Goal: Check status: Check status

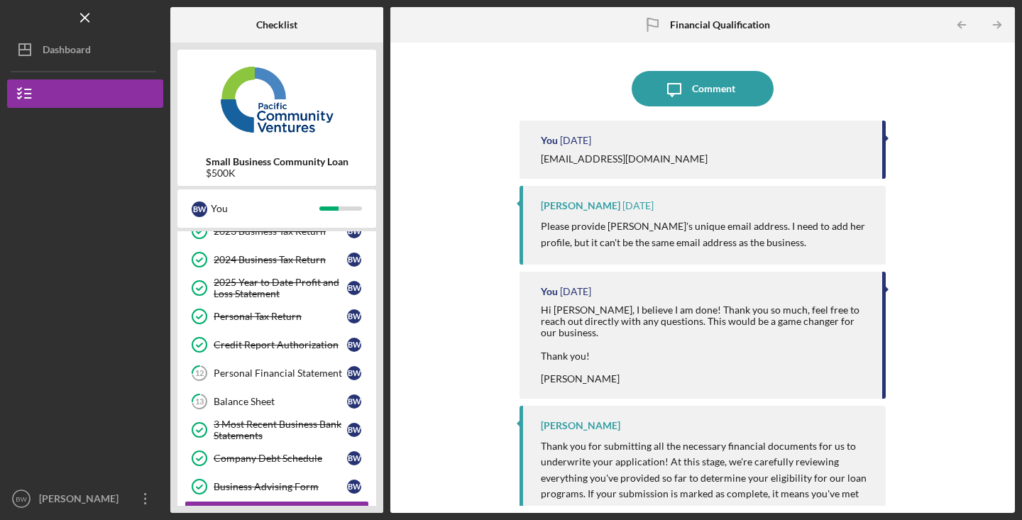
scroll to position [209, 0]
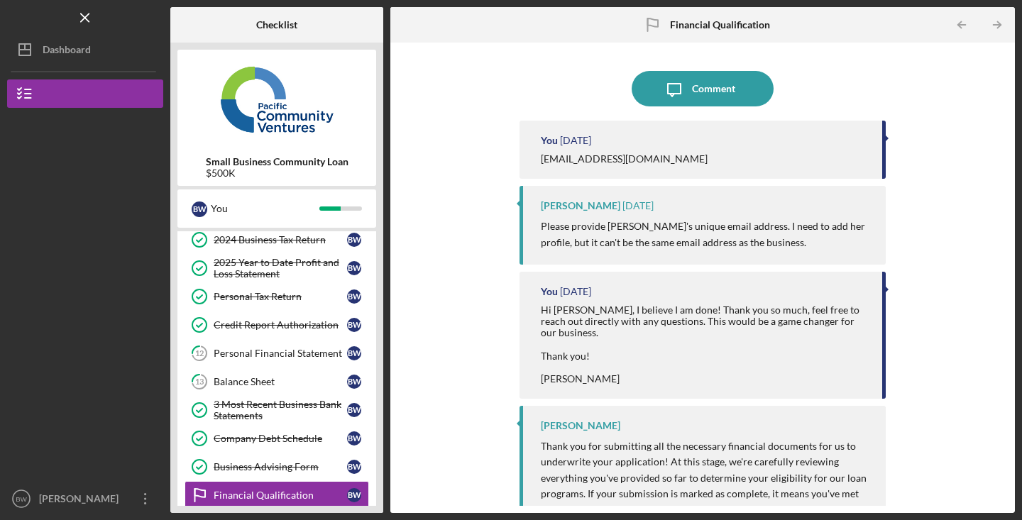
scroll to position [155, 0]
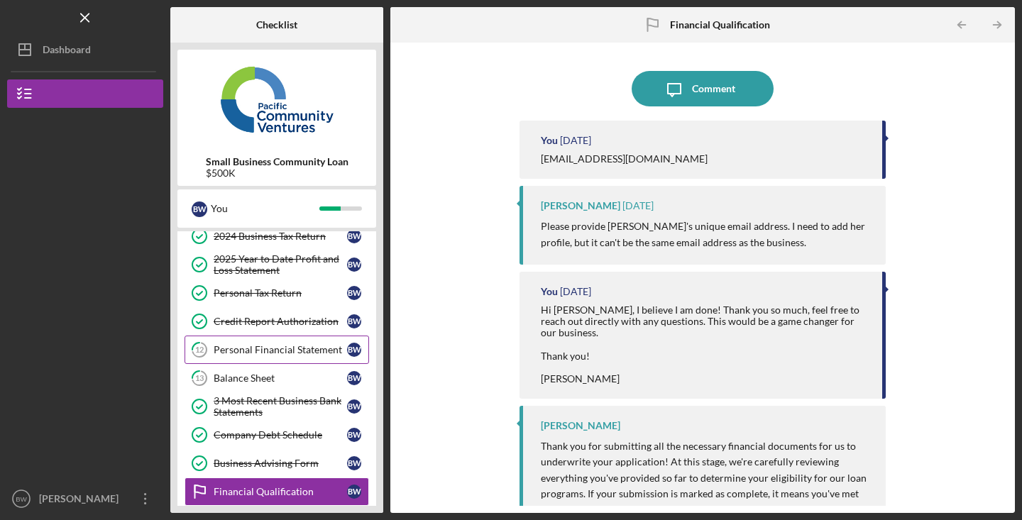
click at [319, 349] on div "Personal Financial Statement" at bounding box center [280, 349] width 133 height 11
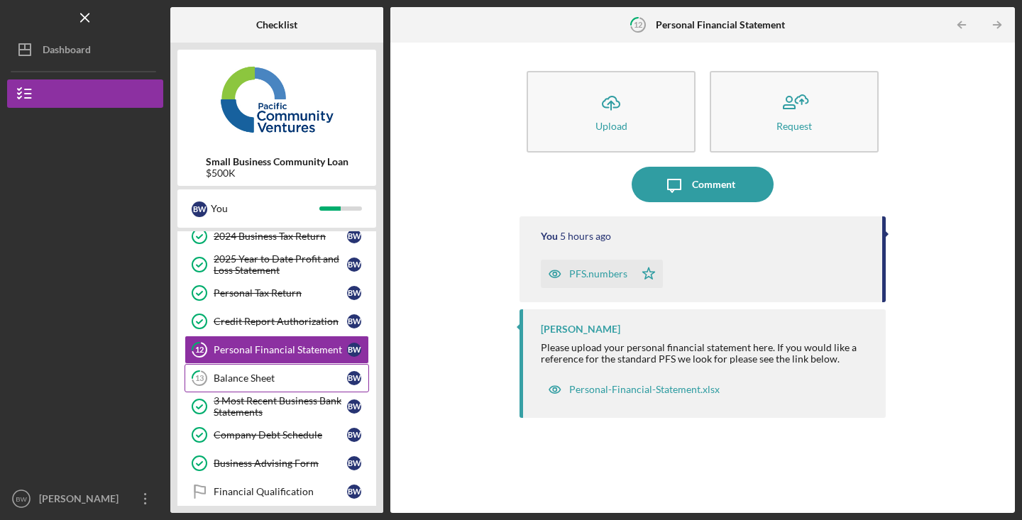
click at [312, 377] on div "Balance Sheet" at bounding box center [280, 378] width 133 height 11
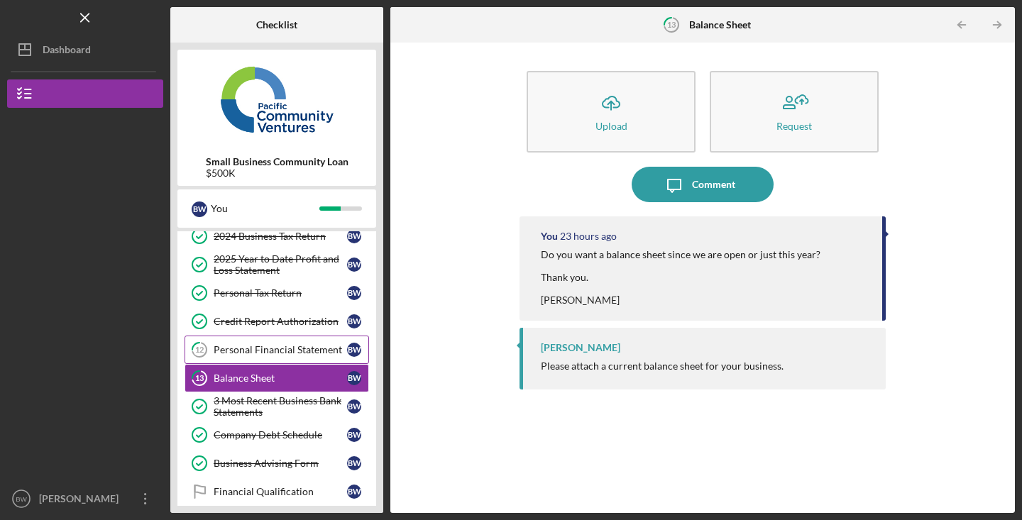
click at [298, 347] on div "Personal Financial Statement" at bounding box center [280, 349] width 133 height 11
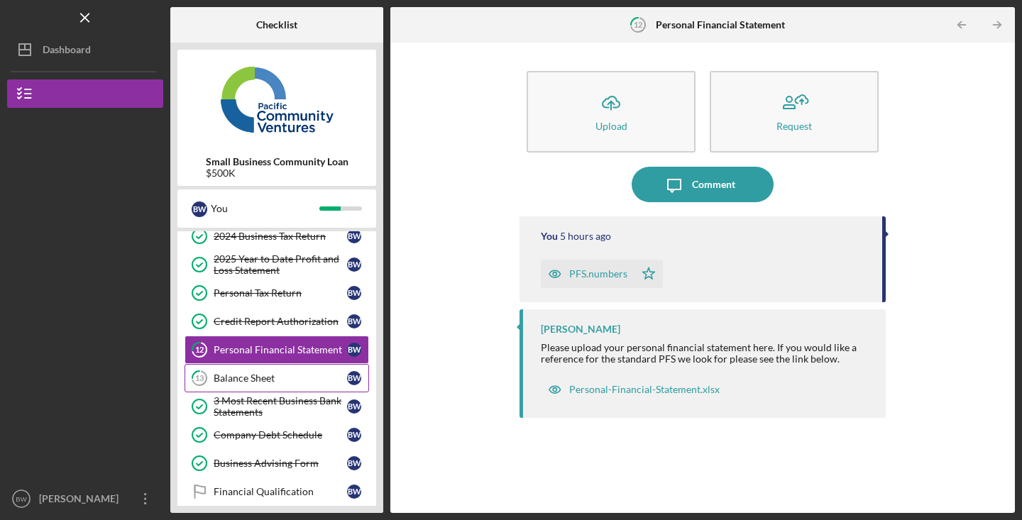
click at [324, 368] on link "13 Balance Sheet B W" at bounding box center [277, 378] width 185 height 28
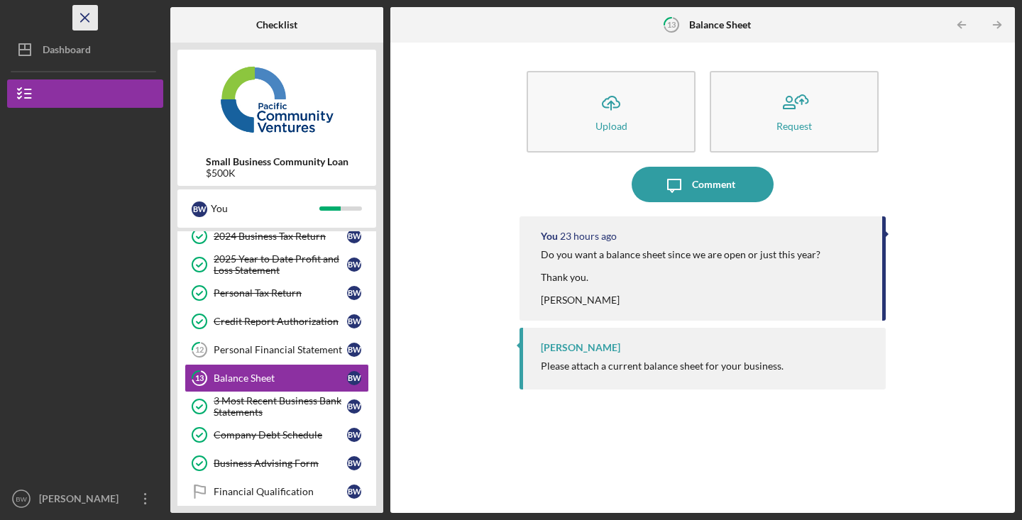
click at [89, 21] on line "button" at bounding box center [85, 17] width 8 height 8
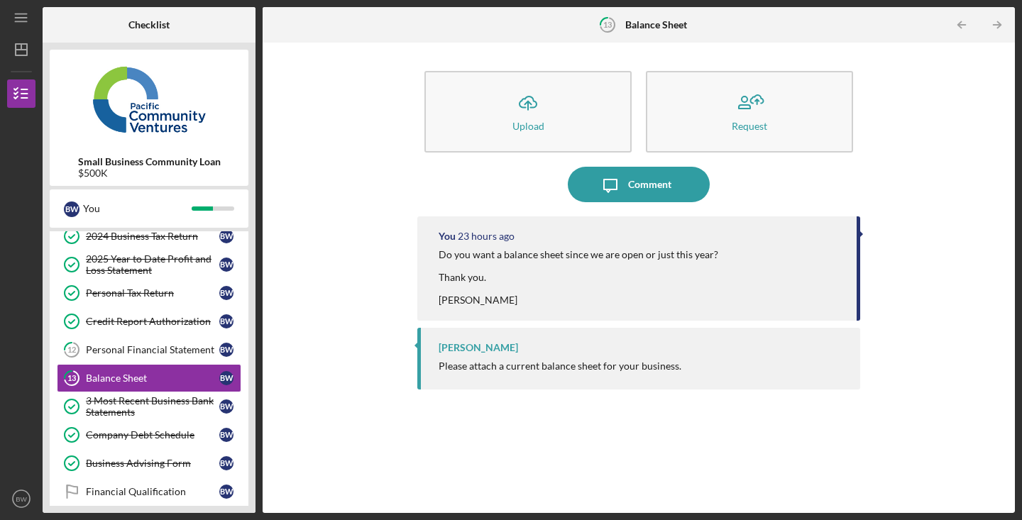
click at [157, 23] on b "Checklist" at bounding box center [148, 24] width 41 height 11
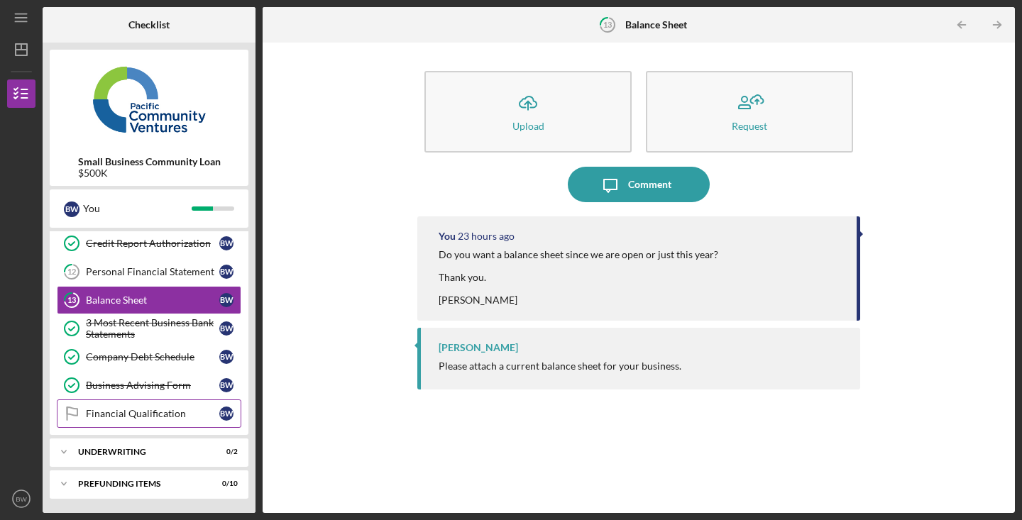
click at [158, 404] on link "Financial Qualification Financial Qualification B W" at bounding box center [149, 414] width 185 height 28
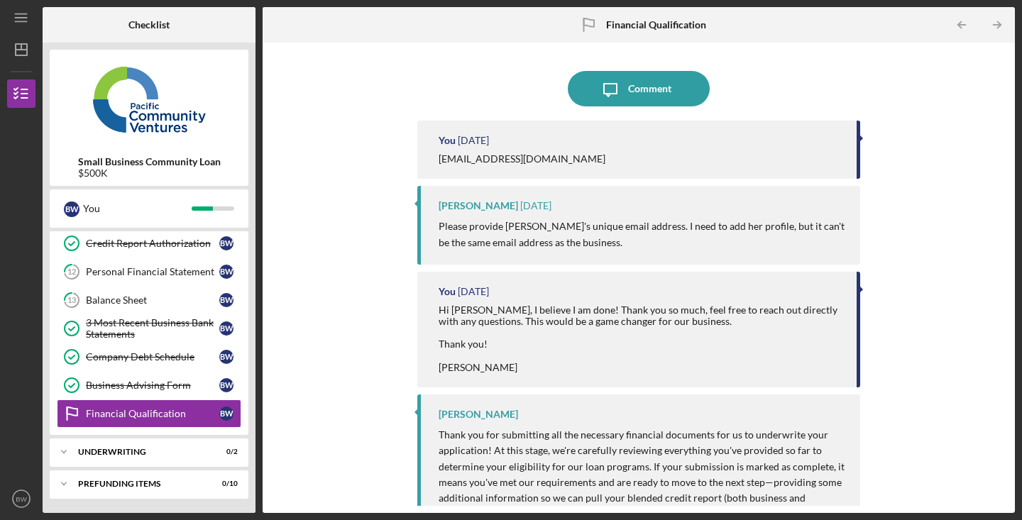
scroll to position [119, 0]
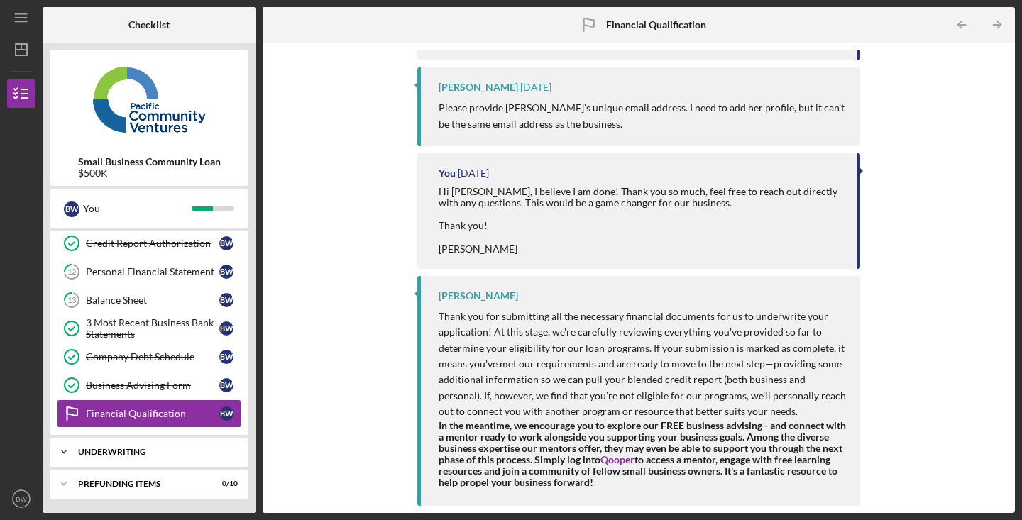
click at [146, 447] on div "Icon/Expander Underwriting 0 / 2" at bounding box center [149, 452] width 199 height 28
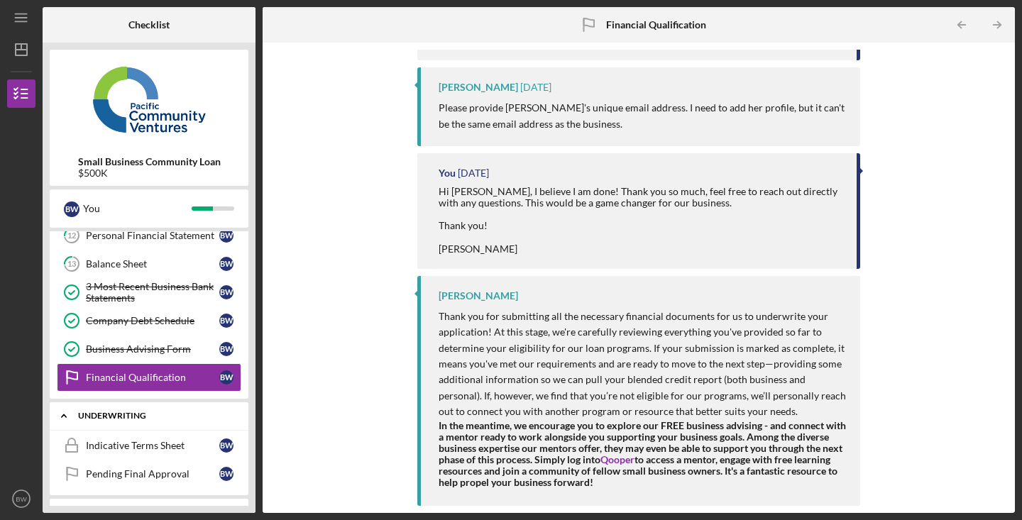
scroll to position [298, 0]
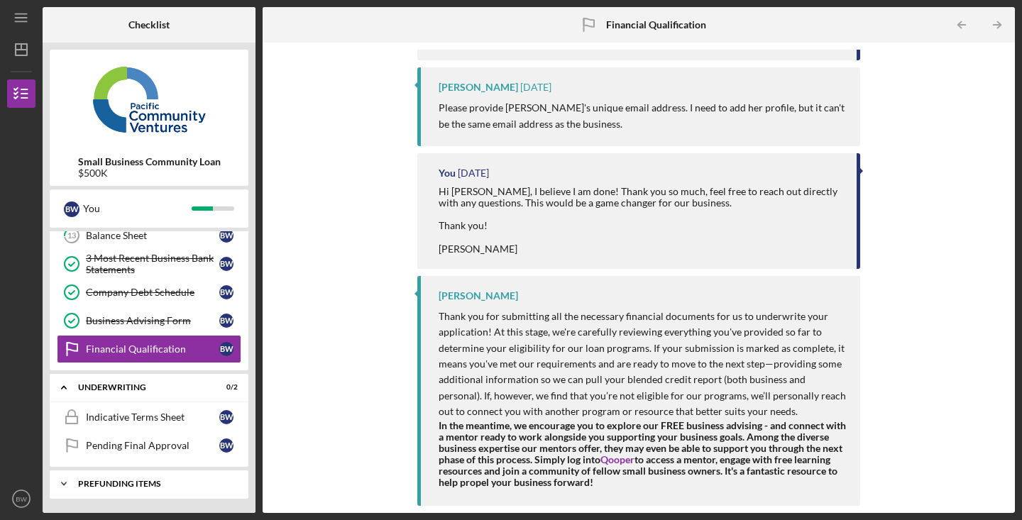
click at [129, 487] on div "Prefunding Items" at bounding box center [154, 484] width 153 height 9
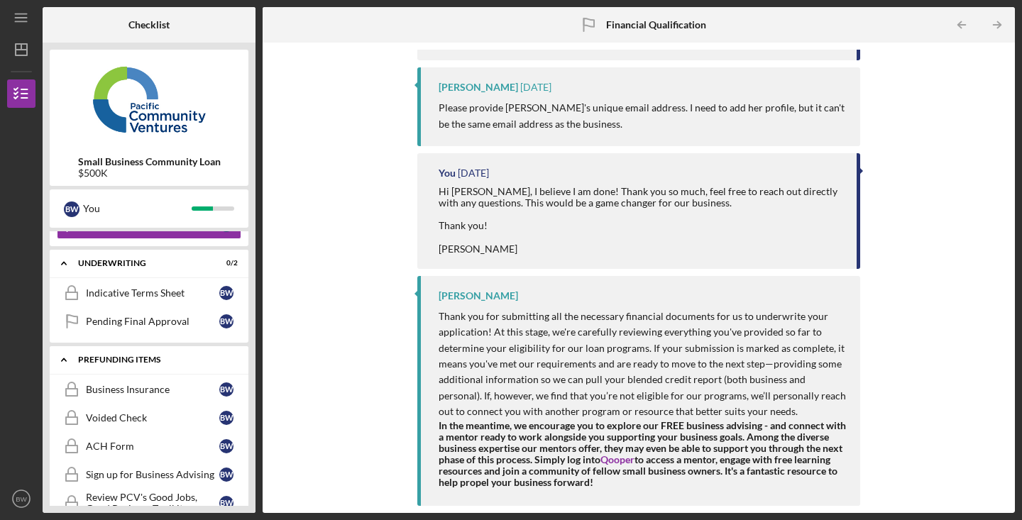
scroll to position [372, 0]
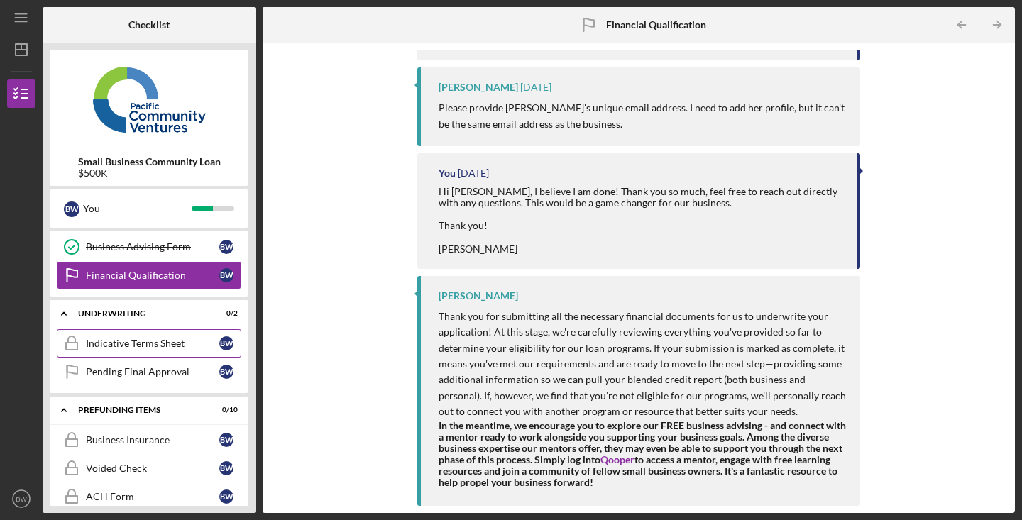
click at [116, 353] on link "Indicative Terms Sheet Indicative Terms Sheet B W" at bounding box center [149, 343] width 185 height 28
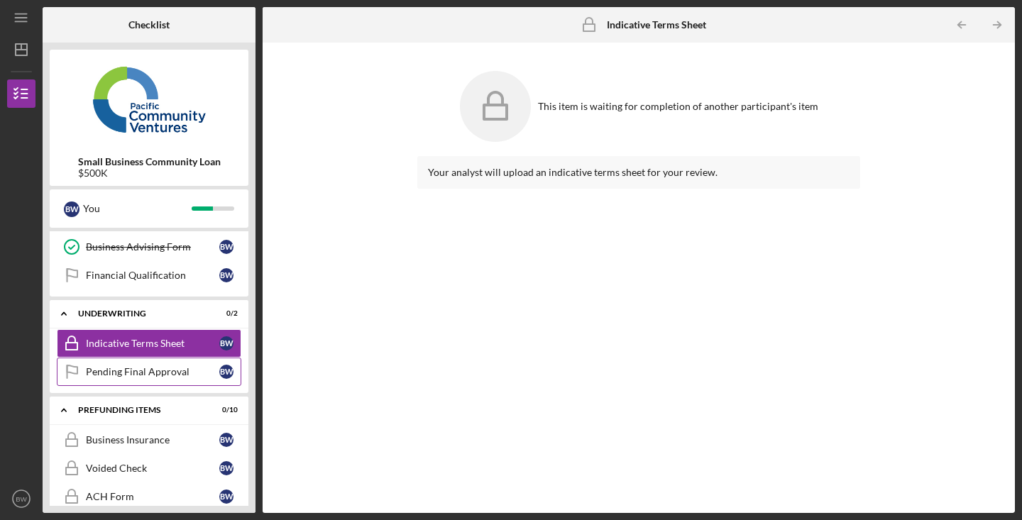
click at [117, 372] on div "Pending Final Approval" at bounding box center [152, 371] width 133 height 11
